Goal: Task Accomplishment & Management: Manage account settings

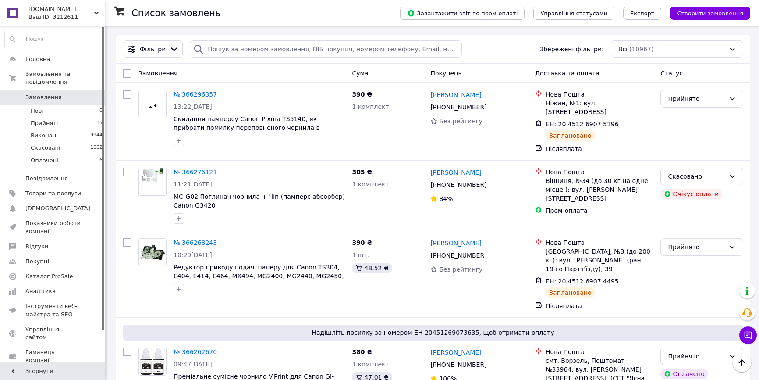
scroll to position [79, 0]
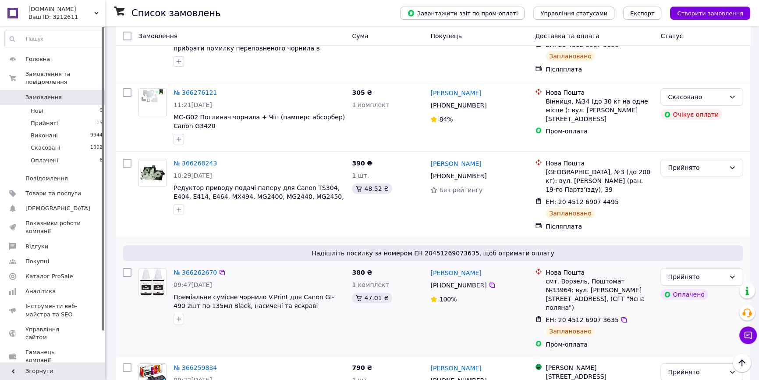
click at [575, 316] on span "ЕН: 20 4512 6907 3635" at bounding box center [582, 319] width 73 height 7
click at [706, 273] on div "Прийнято" at bounding box center [696, 277] width 57 height 10
click at [698, 284] on li "Виконано" at bounding box center [702, 288] width 82 height 16
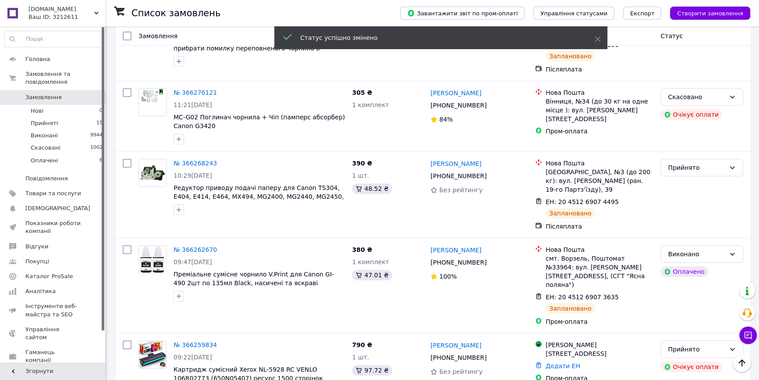
click at [695, 163] on div "Прийнято" at bounding box center [696, 168] width 57 height 10
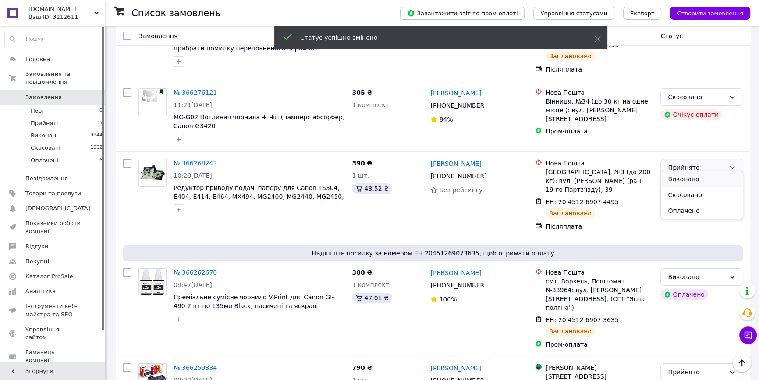
click at [688, 175] on li "Виконано" at bounding box center [702, 179] width 82 height 16
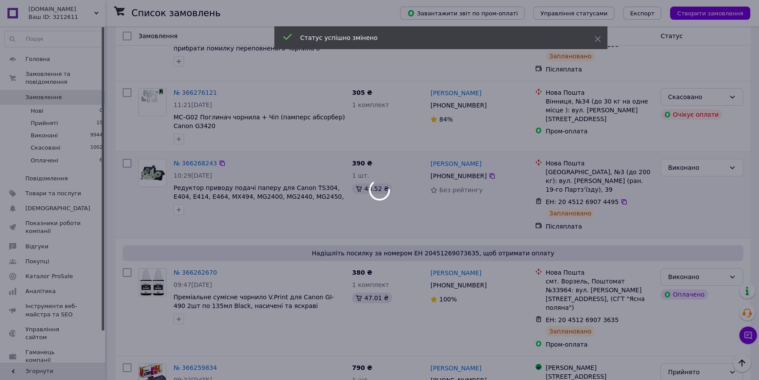
scroll to position [0, 0]
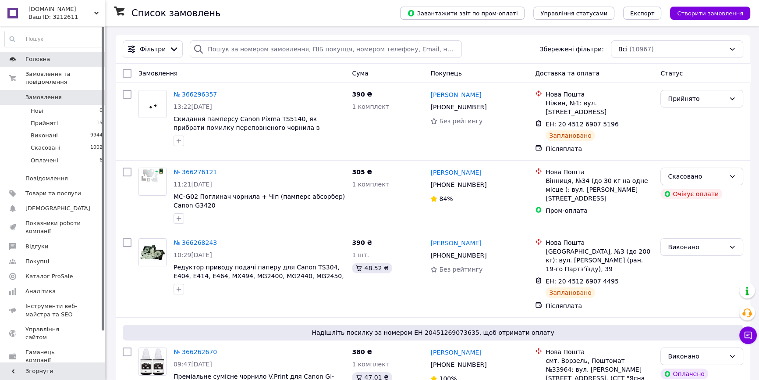
click at [51, 52] on link "Головна" at bounding box center [54, 59] width 108 height 15
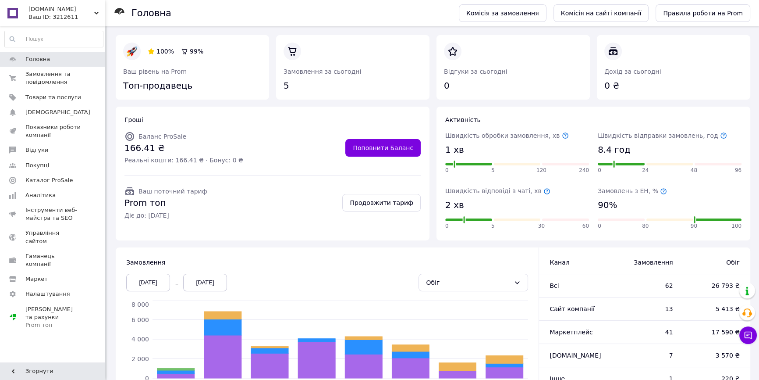
click at [661, 189] on icon at bounding box center [664, 191] width 6 height 6
click at [54, 73] on span "Замовлення та повідомлення" at bounding box center [53, 78] width 56 height 16
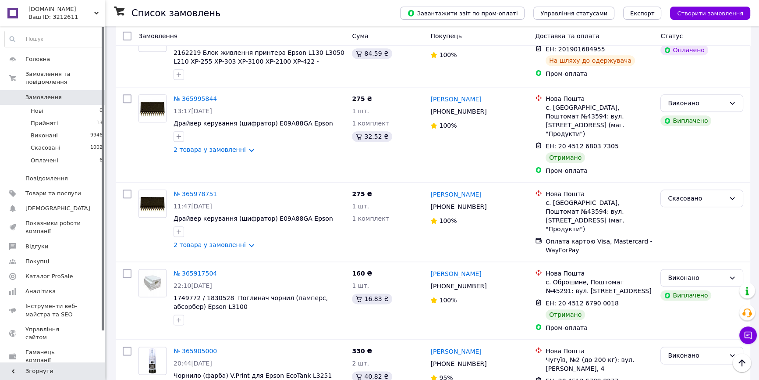
scroll to position [1327, 0]
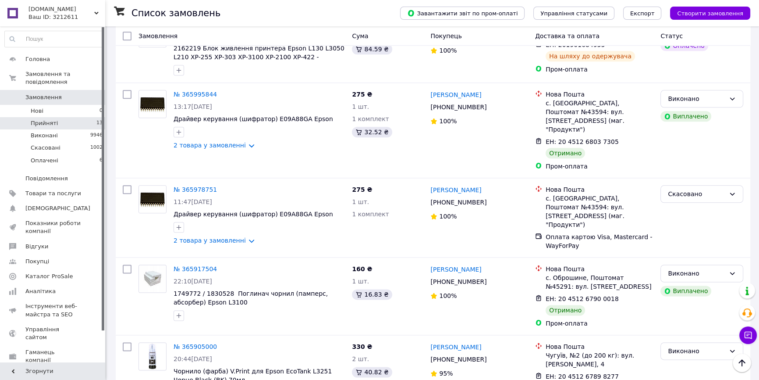
click at [84, 117] on li "Прийняті 13" at bounding box center [54, 123] width 108 height 12
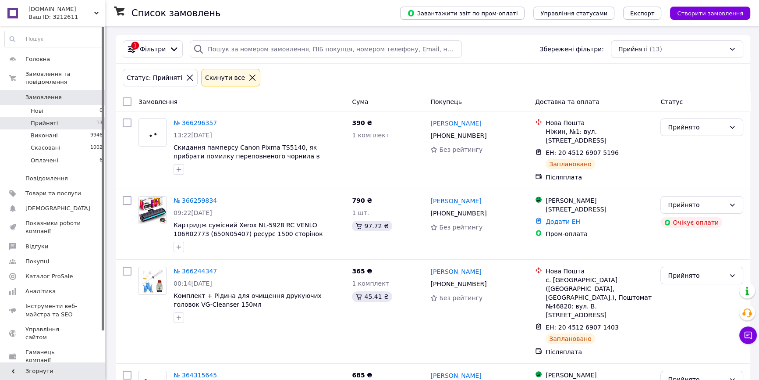
click at [186, 78] on icon at bounding box center [190, 78] width 8 height 8
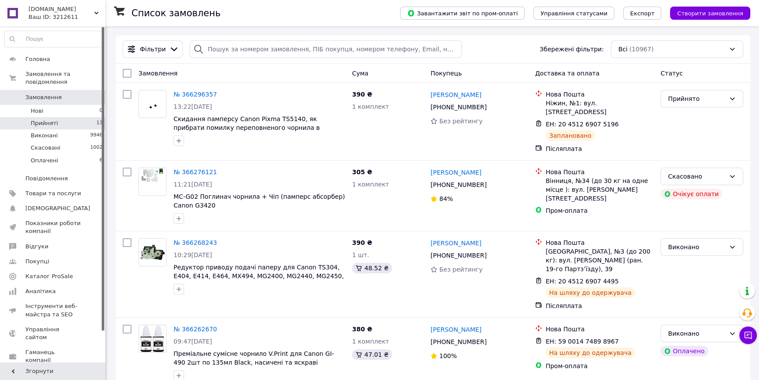
click at [73, 93] on span "Замовлення" at bounding box center [53, 97] width 56 height 8
click at [53, 93] on span "Замовлення" at bounding box center [43, 97] width 36 height 8
click at [45, 219] on span "Показники роботи компанії" at bounding box center [53, 227] width 56 height 16
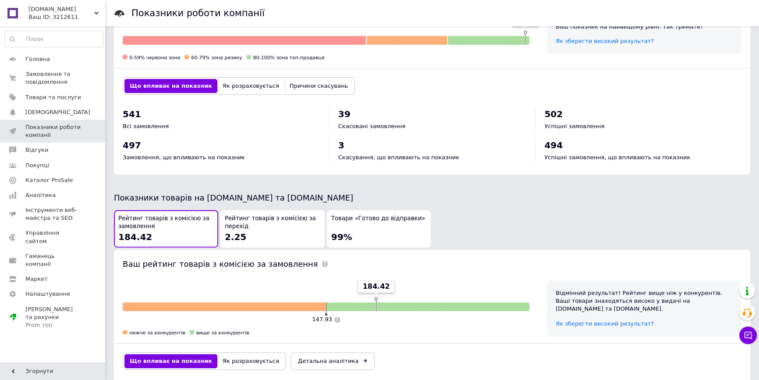
scroll to position [359, 0]
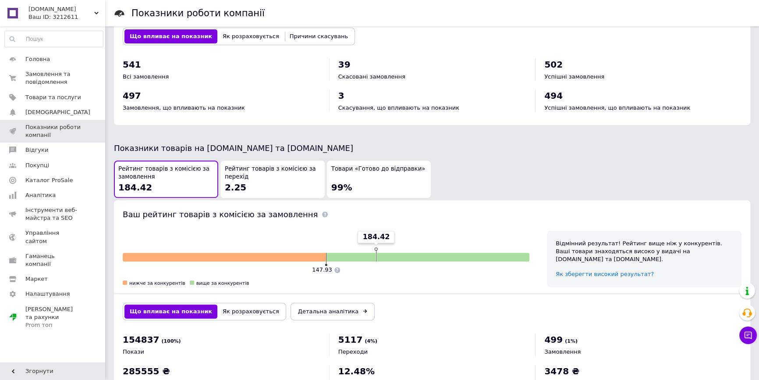
click at [391, 217] on div "Ваш рейтинг товарів з комісією за замовлення" at bounding box center [432, 214] width 619 height 11
click at [42, 195] on span "Аналітика" at bounding box center [40, 195] width 30 height 8
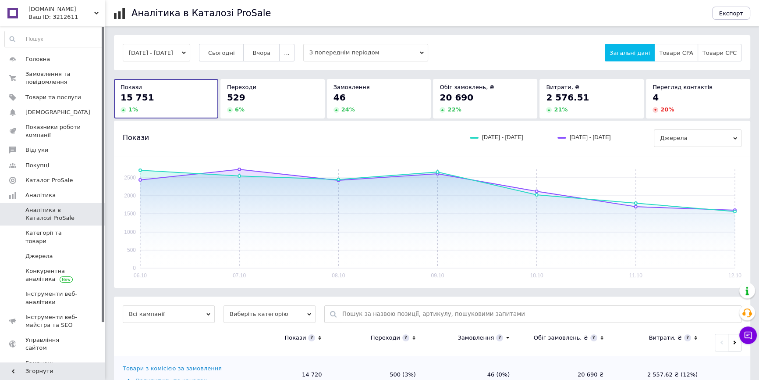
click at [173, 51] on button "[DATE] - [DATE]" at bounding box center [157, 53] width 68 height 18
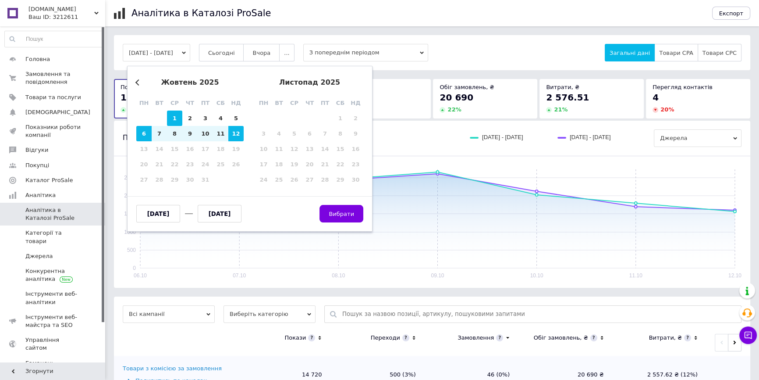
click at [174, 119] on div "1" at bounding box center [174, 117] width 15 height 15
type input "[DATE]"
click at [243, 135] on div "12" at bounding box center [235, 133] width 15 height 15
type input "[DATE]"
click at [331, 206] on button "Вибрати" at bounding box center [342, 214] width 44 height 18
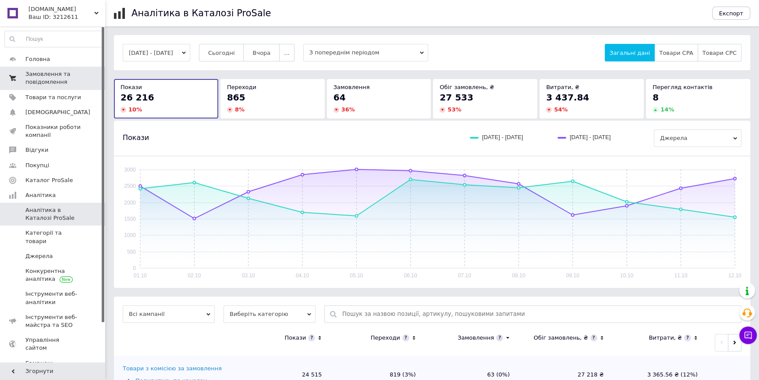
click at [53, 74] on span "Замовлення та повідомлення" at bounding box center [53, 78] width 56 height 16
